Goal: Book appointment/travel/reservation

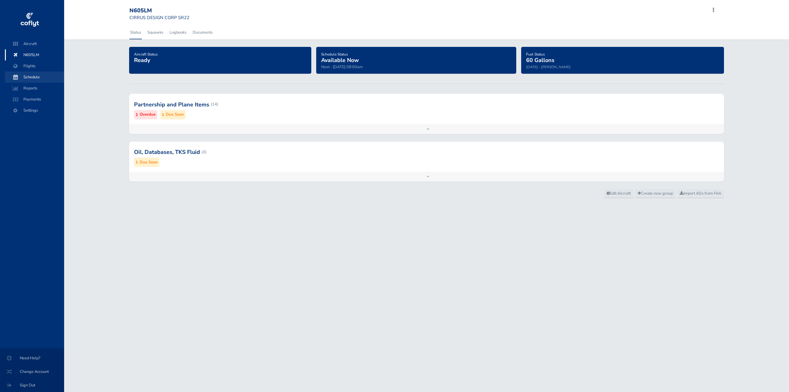
click at [28, 76] on span "Schedule" at bounding box center [34, 76] width 47 height 11
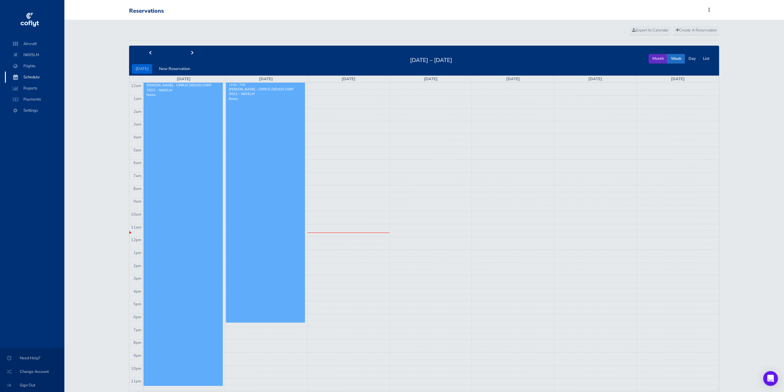
click at [661, 57] on button "Month" at bounding box center [657, 59] width 19 height 10
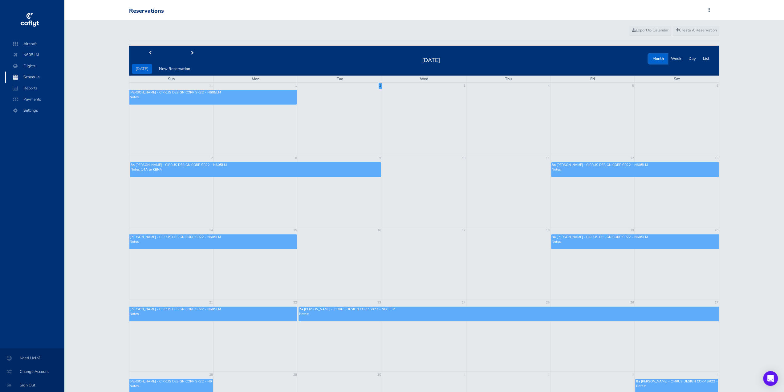
scroll to position [31, 0]
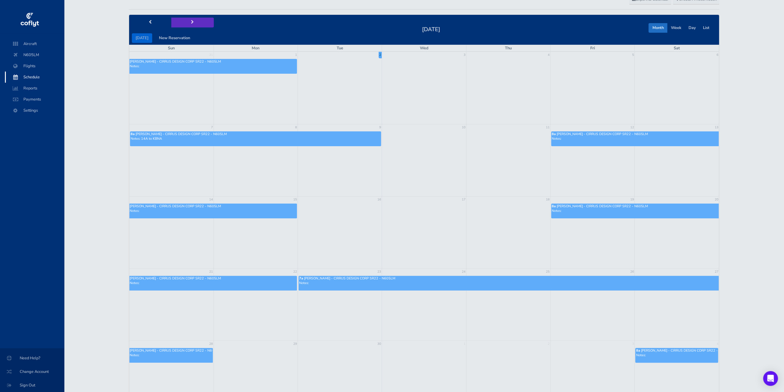
click at [191, 22] on span "next" at bounding box center [192, 22] width 3 height 4
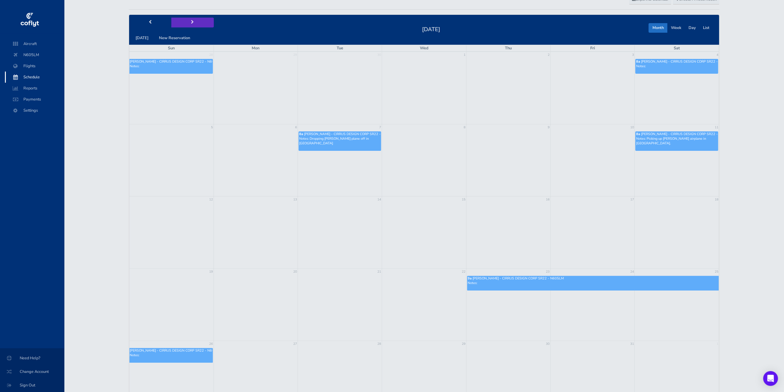
click at [192, 23] on button "next" at bounding box center [192, 23] width 43 height 10
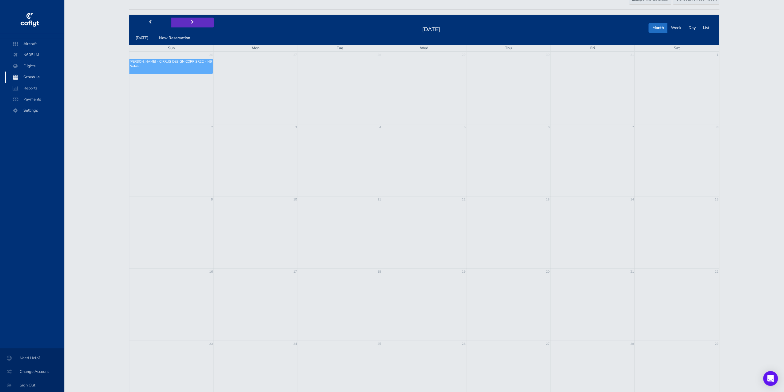
click at [192, 23] on button "next" at bounding box center [192, 23] width 43 height 10
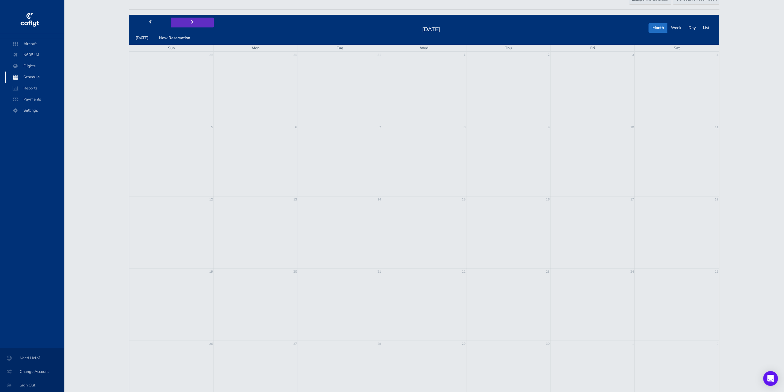
click at [192, 23] on button "next" at bounding box center [192, 23] width 43 height 10
click at [524, 211] on td at bounding box center [508, 232] width 84 height 72
click at [533, 200] on td "16" at bounding box center [508, 199] width 84 height 6
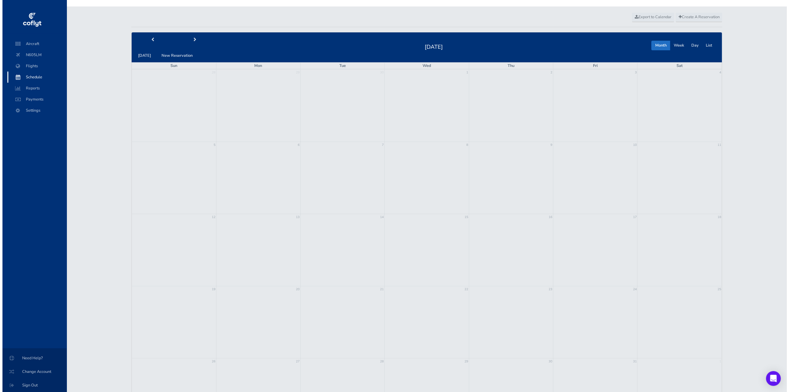
scroll to position [0, 0]
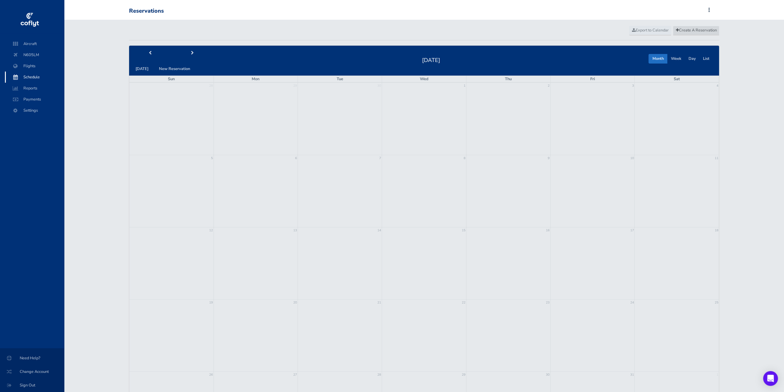
click at [680, 31] on span "Create A Reservation" at bounding box center [696, 30] width 41 height 6
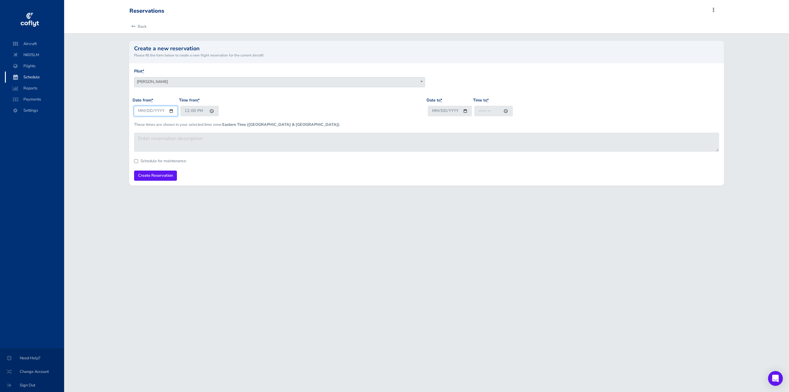
click at [171, 110] on input "2025-09-02" at bounding box center [156, 111] width 44 height 10
type input "2026-07-16"
click at [211, 110] on input "12:00" at bounding box center [199, 111] width 39 height 10
type input "07:00"
click at [250, 101] on div "Date from * 2026-07-16 Time from * 07:00" at bounding box center [279, 109] width 294 height 24
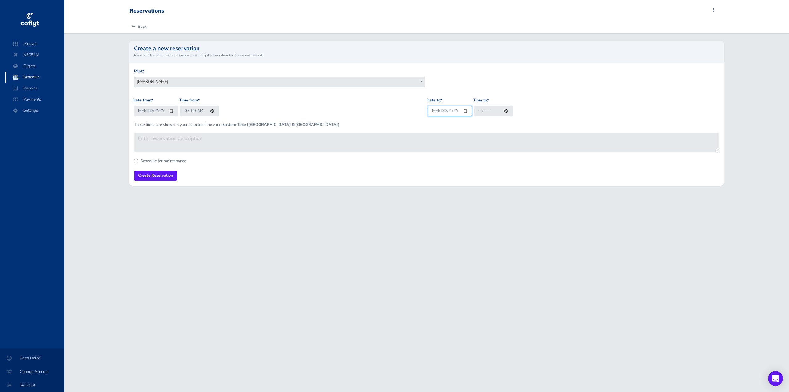
click at [466, 109] on input "Date to *" at bounding box center [450, 111] width 44 height 10
type input "2026-07-25"
click at [505, 111] on input "Time to *" at bounding box center [493, 111] width 39 height 10
type input "21:01"
click at [516, 94] on div "Pilot * Forrest Wilson Tom Poresky Clifford Frost Mike Hayes Forrest Wilson" at bounding box center [426, 82] width 588 height 29
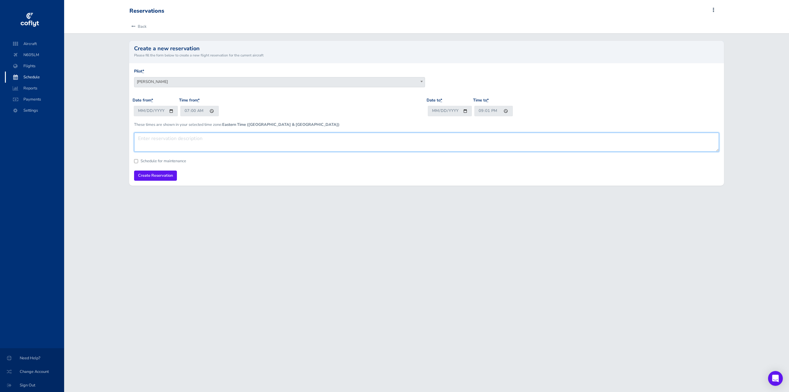
click at [163, 142] on textarea at bounding box center [426, 141] width 585 height 19
type textarea "OSH"
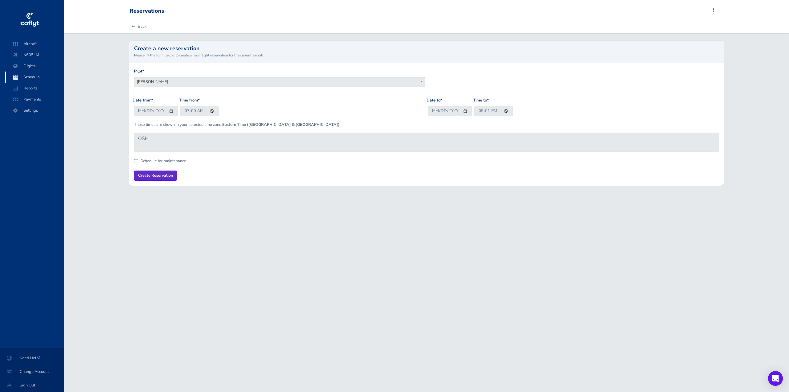
click at [154, 173] on input "Create Reservation" at bounding box center [155, 175] width 43 height 10
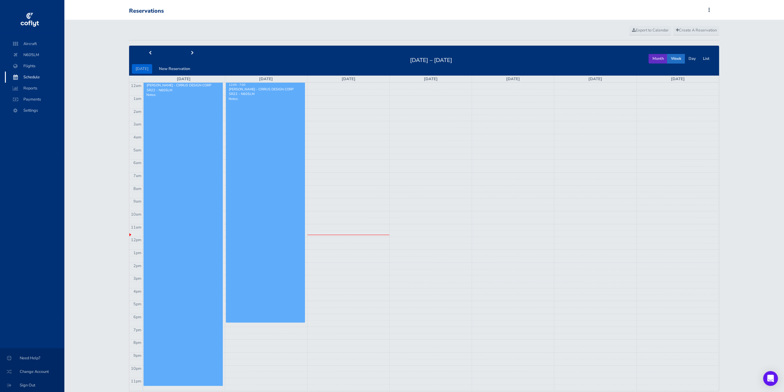
click at [658, 59] on button "Month" at bounding box center [657, 59] width 19 height 10
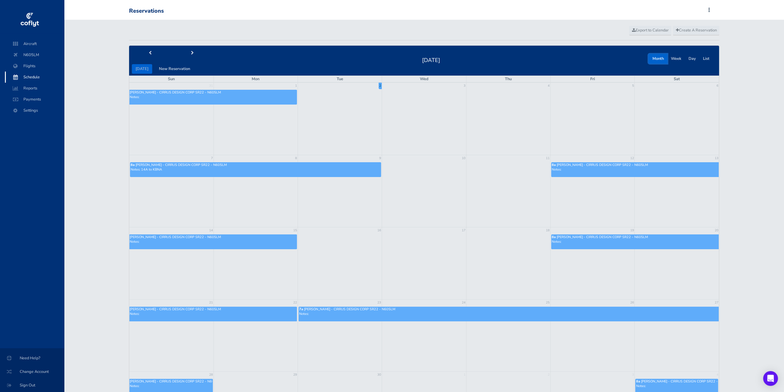
scroll to position [31, 0]
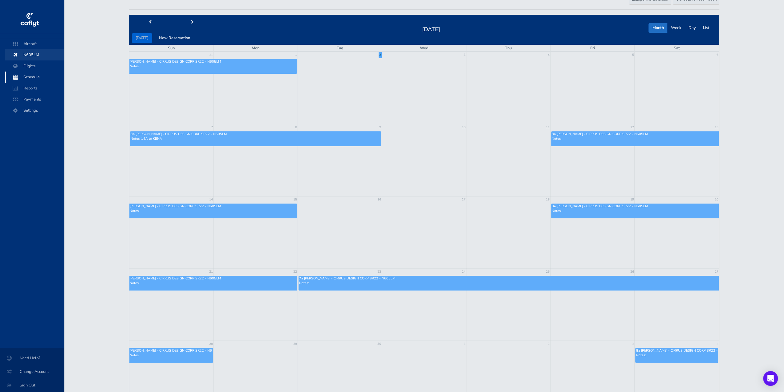
click at [25, 55] on span "N605LM" at bounding box center [34, 54] width 47 height 11
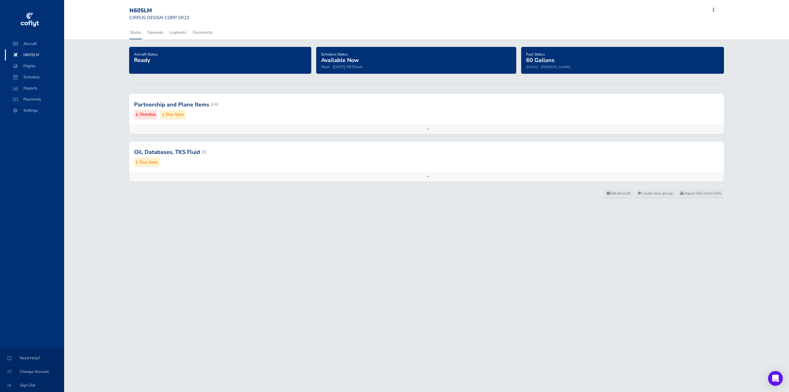
click at [426, 126] on div "Add inspection Edit" at bounding box center [426, 129] width 595 height 10
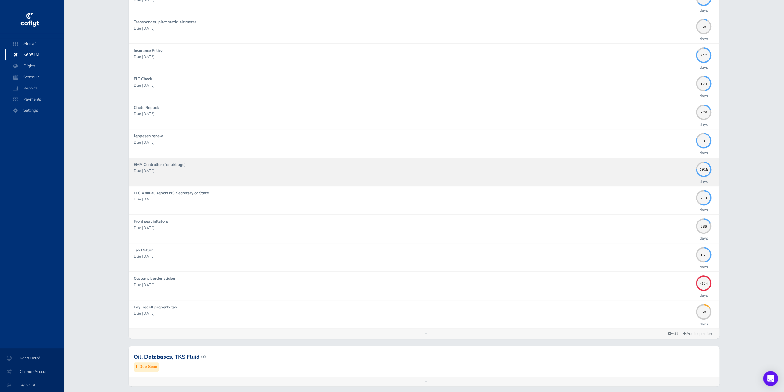
scroll to position [225, 0]
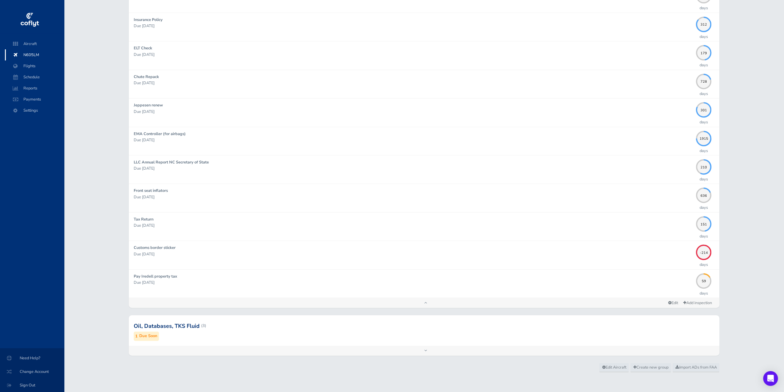
click at [424, 349] on div "Add inspection Edit" at bounding box center [424, 350] width 591 height 10
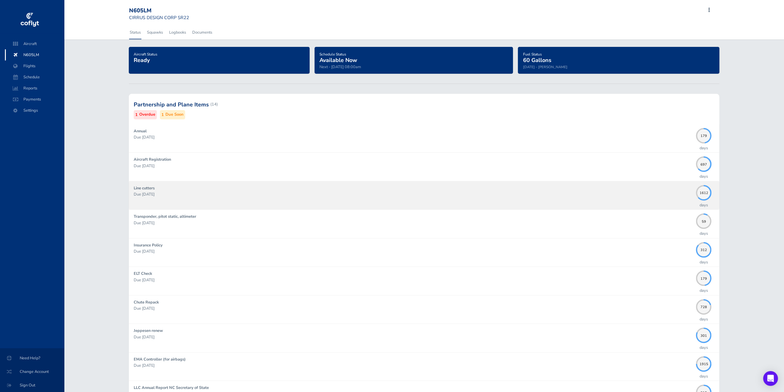
scroll to position [0, 0]
